Goal: Task Accomplishment & Management: Manage account settings

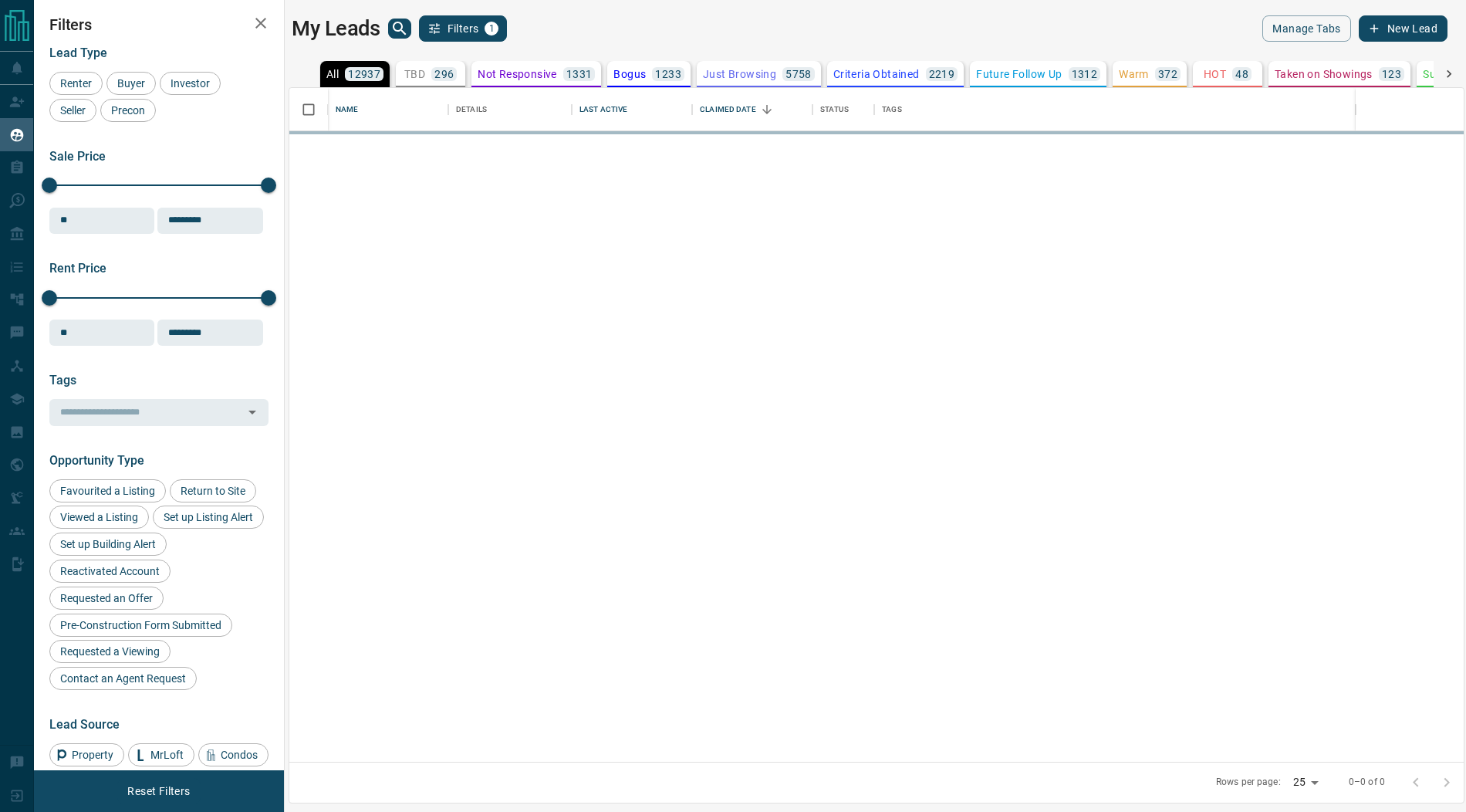
scroll to position [675, 1175]
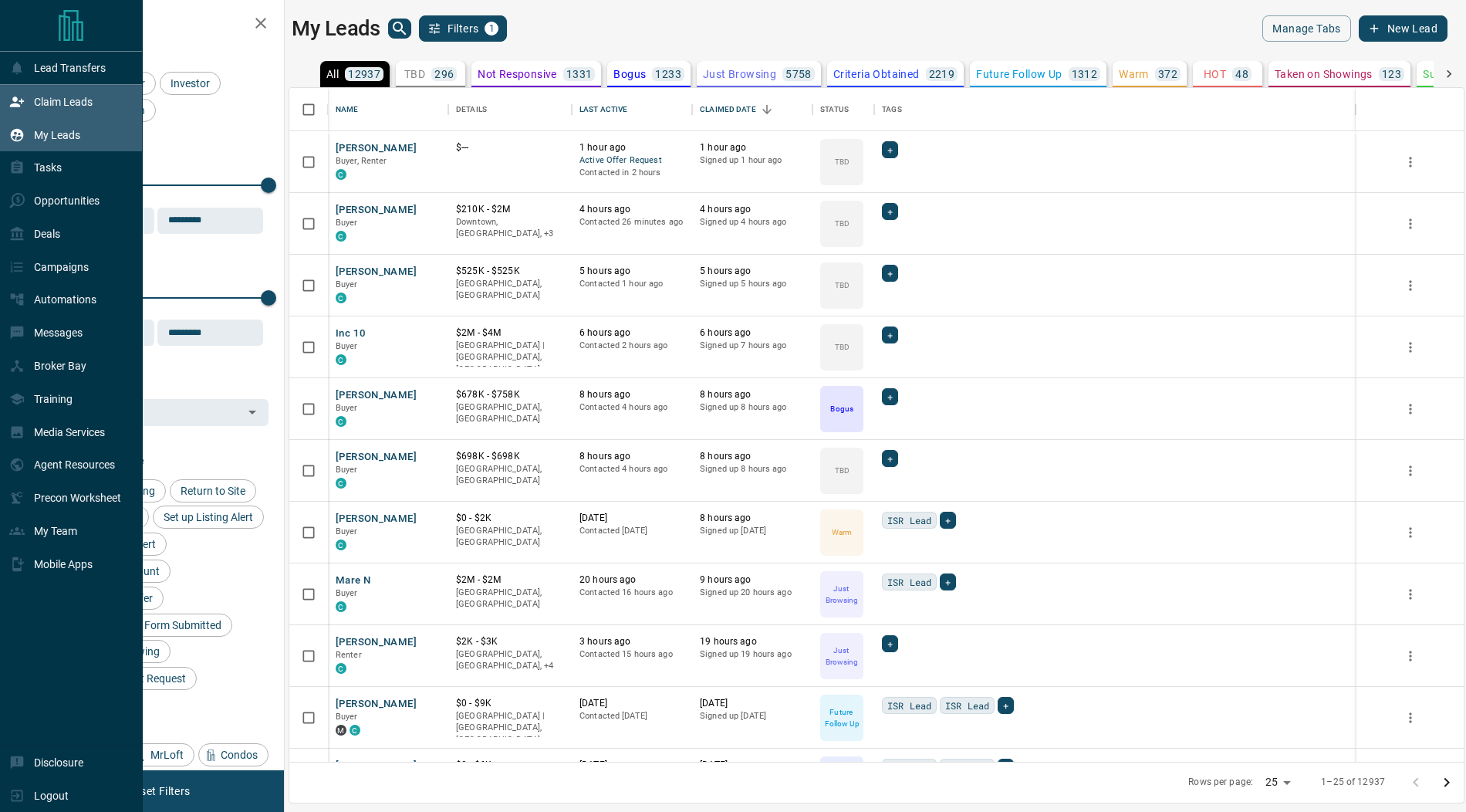
click at [36, 97] on p "Claim Leads" at bounding box center [63, 101] width 58 height 12
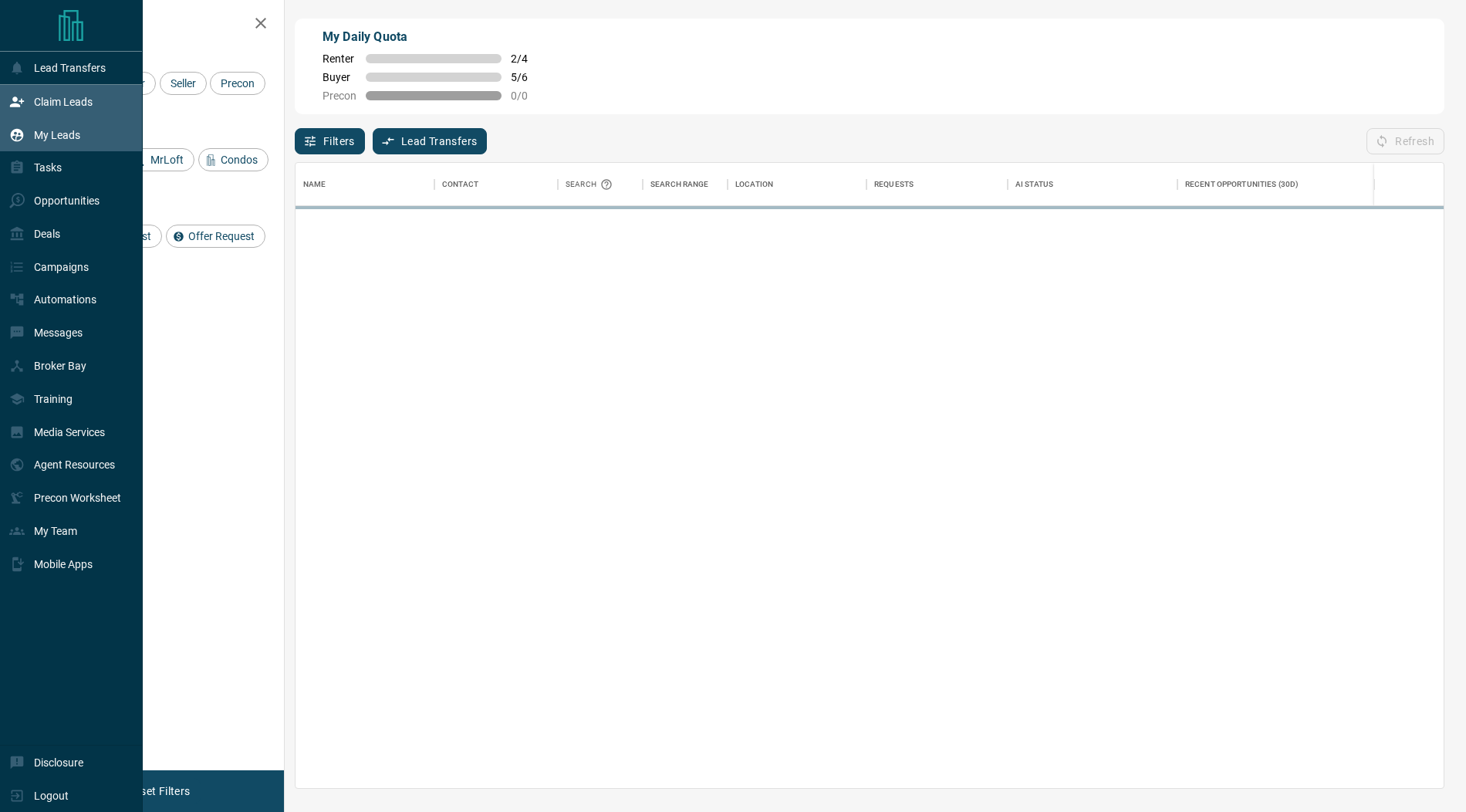
scroll to position [625, 1148]
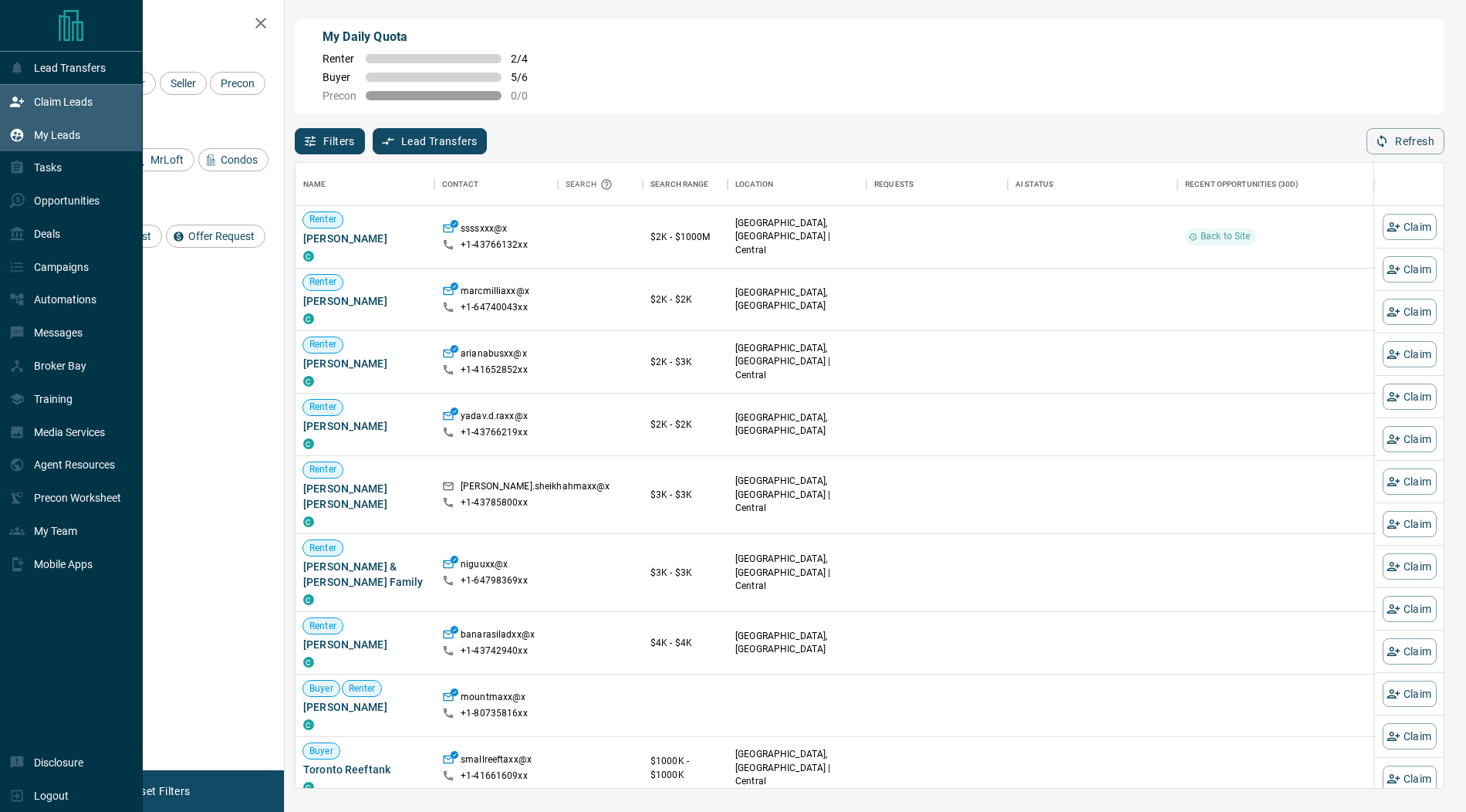
click at [38, 143] on div "My Leads" at bounding box center [45, 135] width 71 height 26
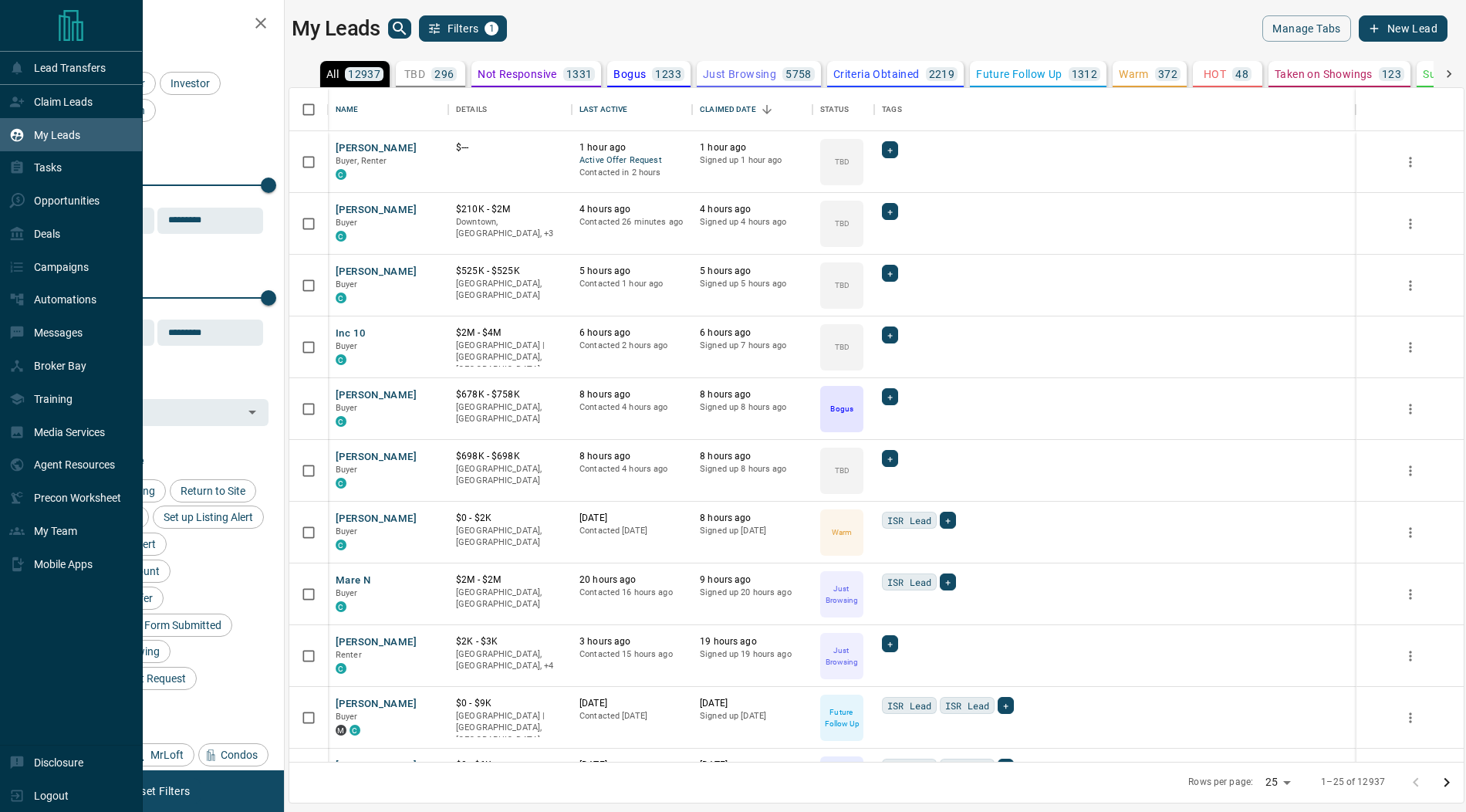
scroll to position [675, 1175]
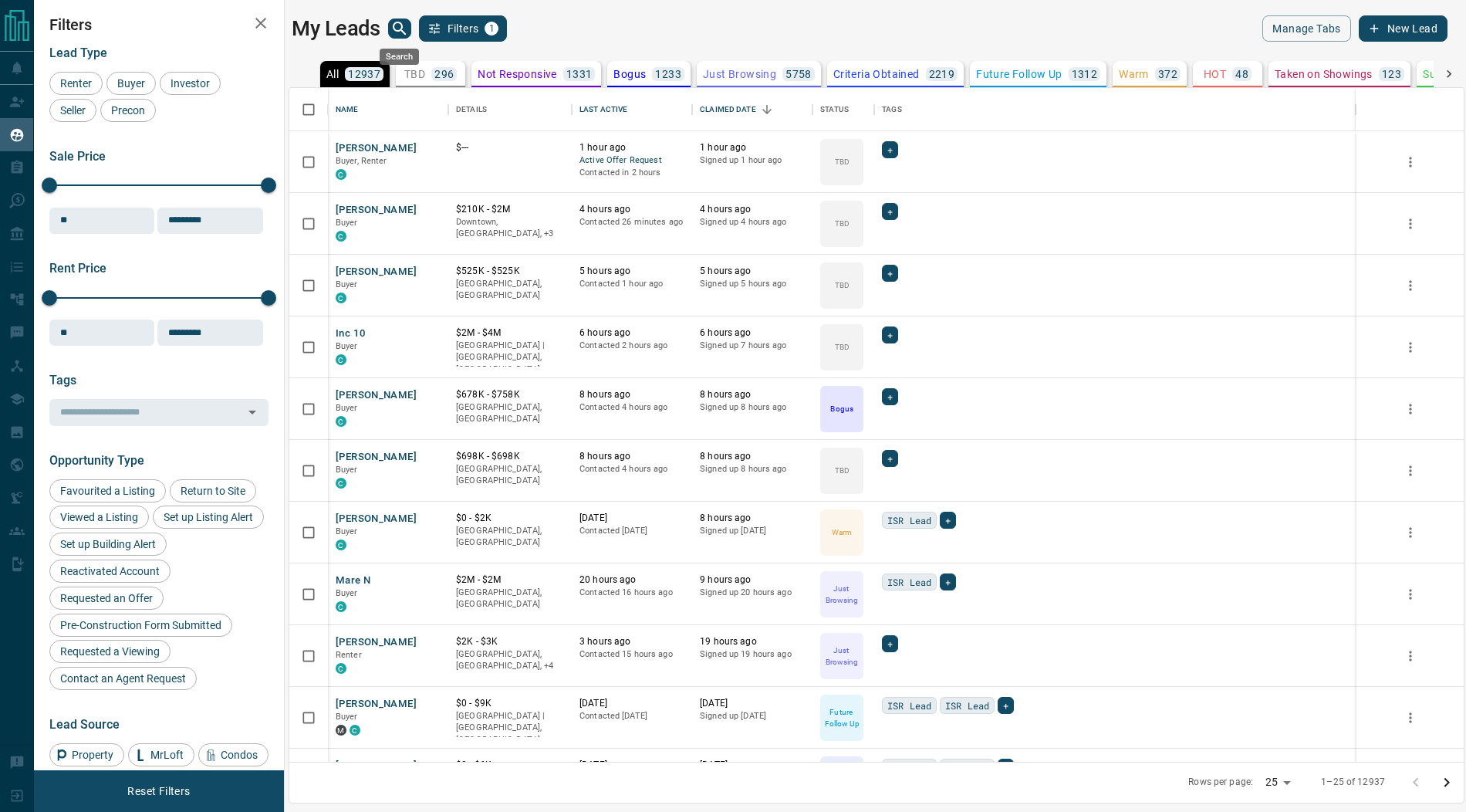
click at [396, 27] on icon "search button" at bounding box center [399, 28] width 18 height 18
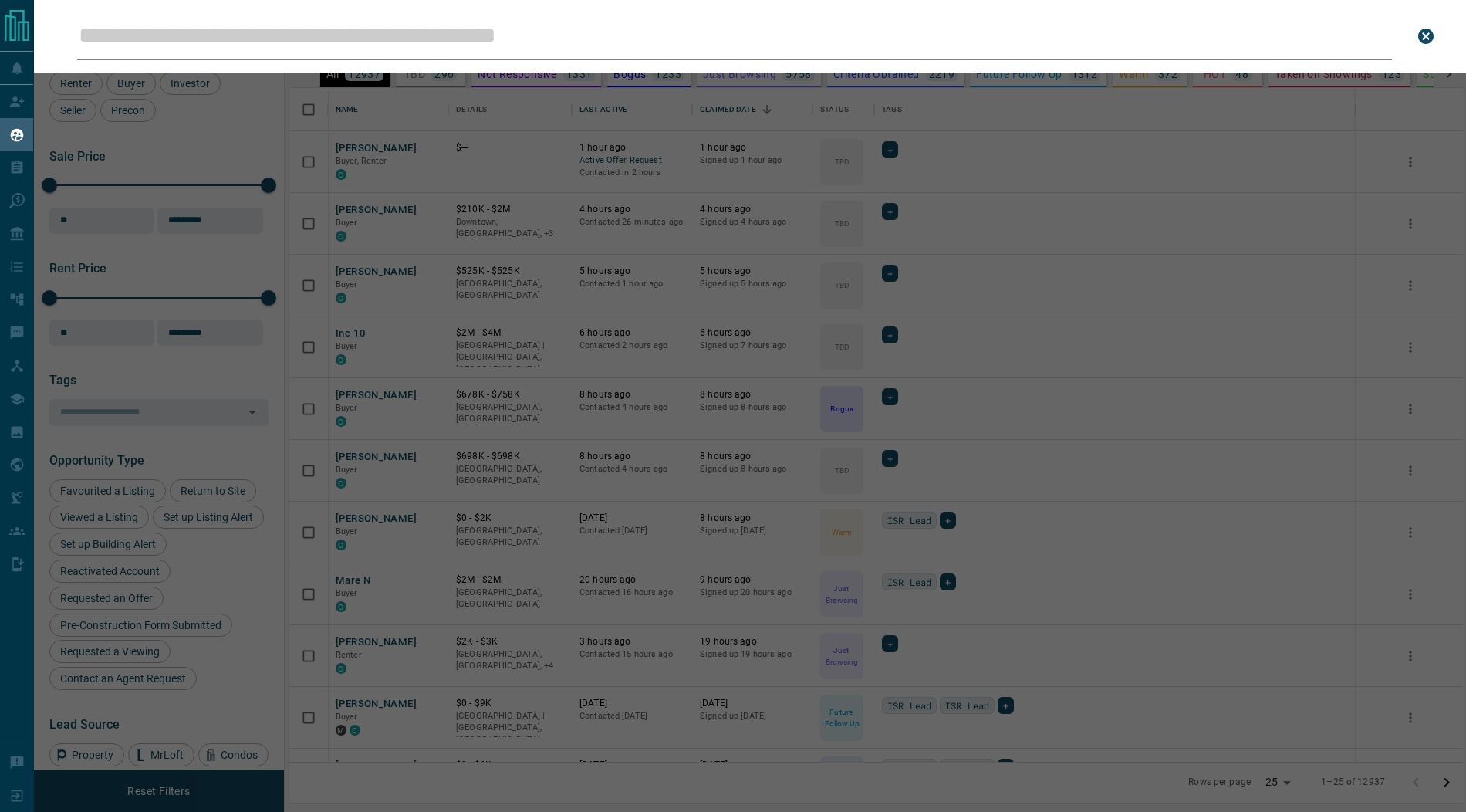
type input "**********"
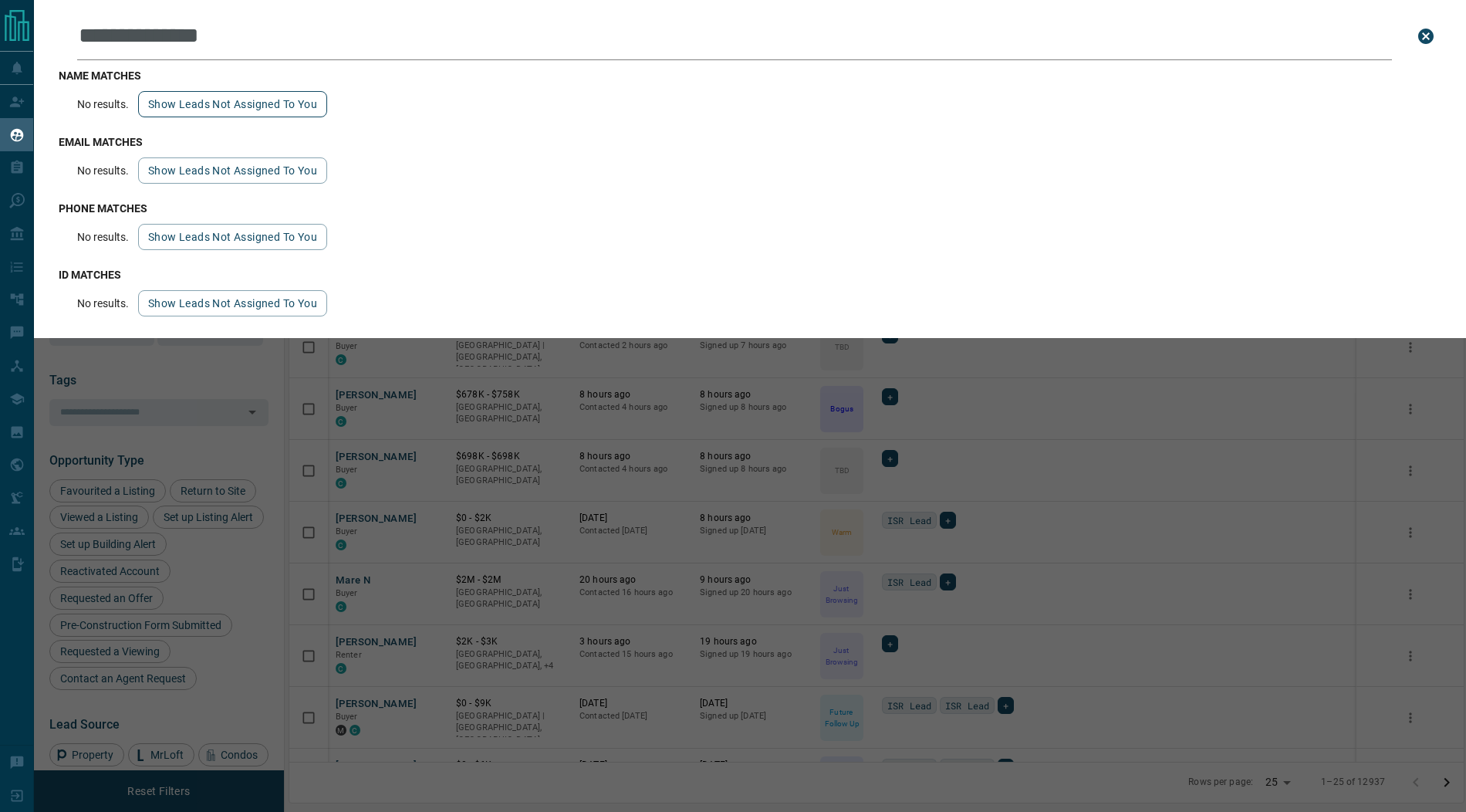
click at [247, 97] on button "Show leads not assigned to you" at bounding box center [233, 103] width 189 height 26
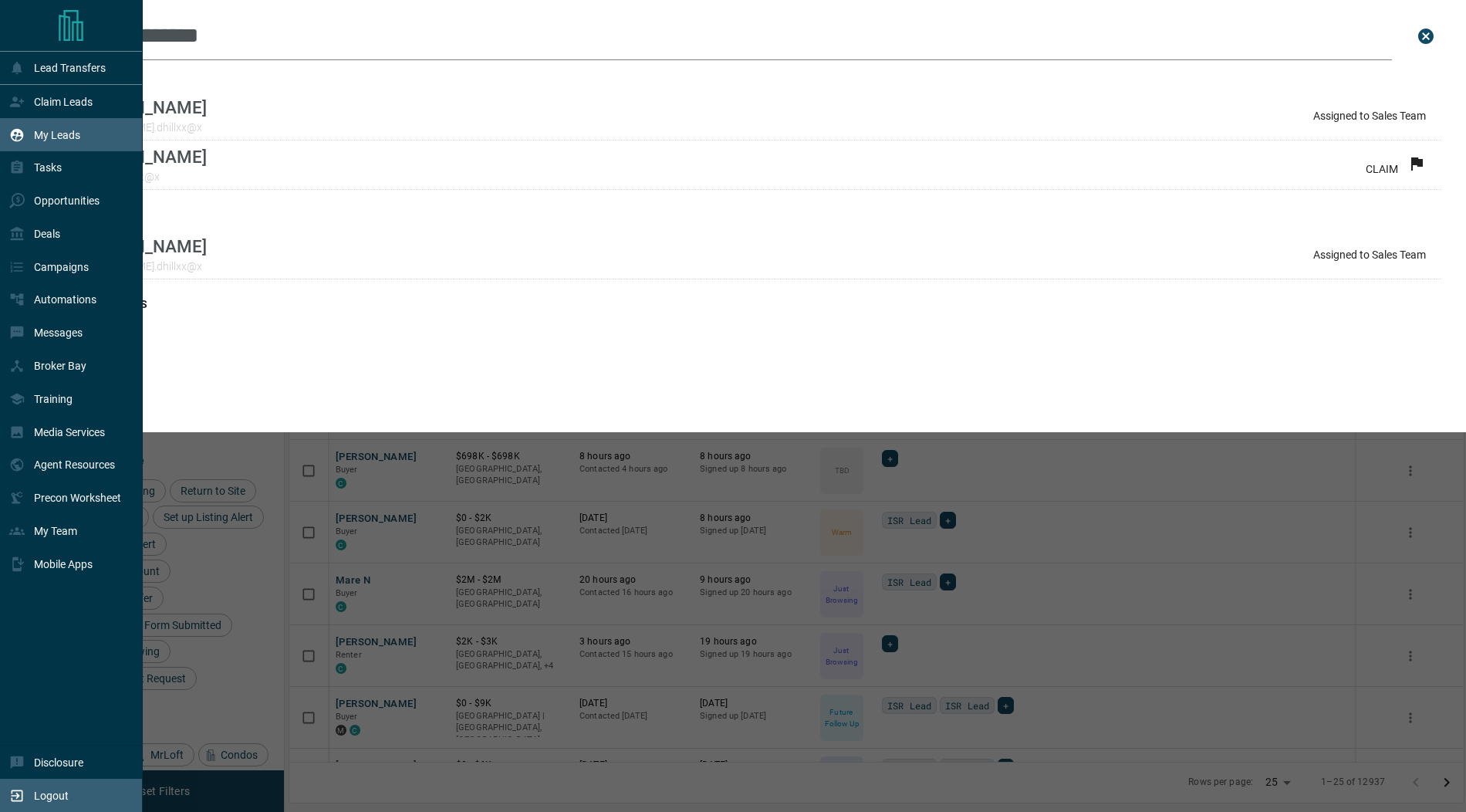
click at [58, 811] on div "Logout" at bounding box center [72, 795] width 143 height 33
